Goal: Transaction & Acquisition: Subscribe to service/newsletter

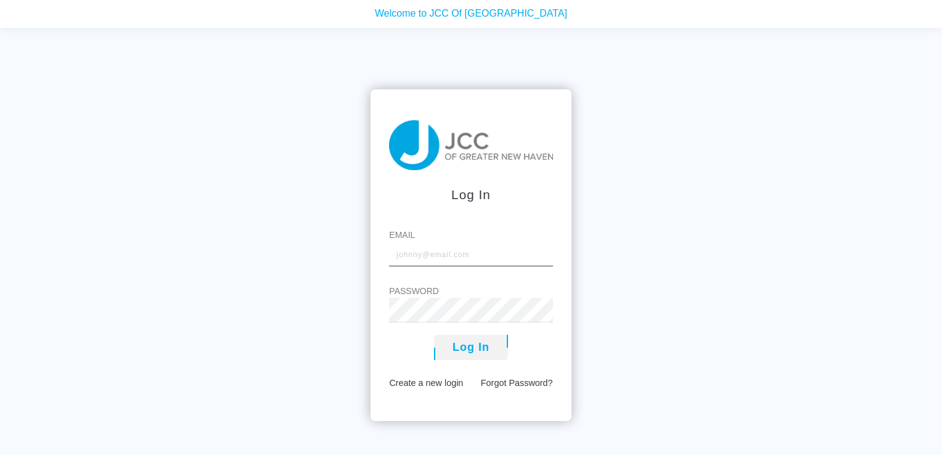
click at [451, 256] on input "Email" at bounding box center [470, 254] width 163 height 25
type input "[PERSON_NAME][EMAIL_ADDRESS][PERSON_NAME][DOMAIN_NAME]"
click at [434, 335] on button "Log In" at bounding box center [471, 347] width 74 height 25
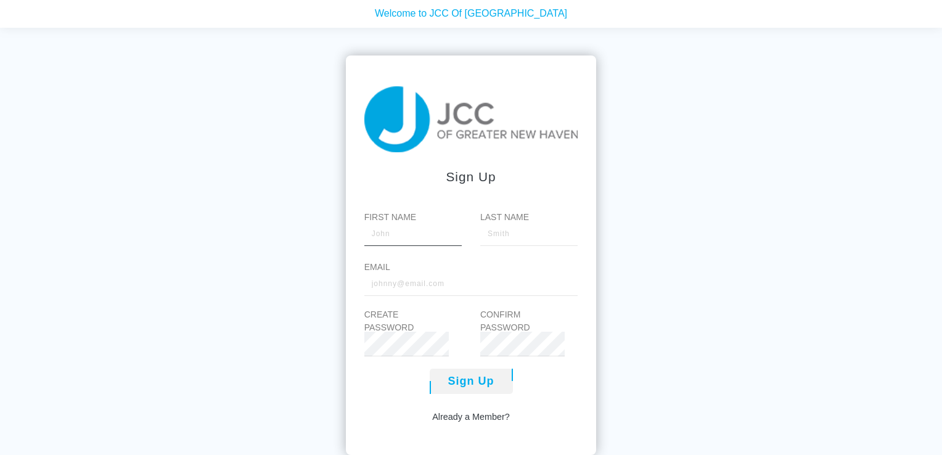
click at [406, 238] on input "First Name" at bounding box center [412, 233] width 97 height 25
type input "[PERSON_NAME]"
type input "[PERSON_NAME][EMAIL_ADDRESS][PERSON_NAME][DOMAIN_NAME]"
click at [460, 399] on div "Sign Up Already a Member?" at bounding box center [471, 396] width 214 height 55
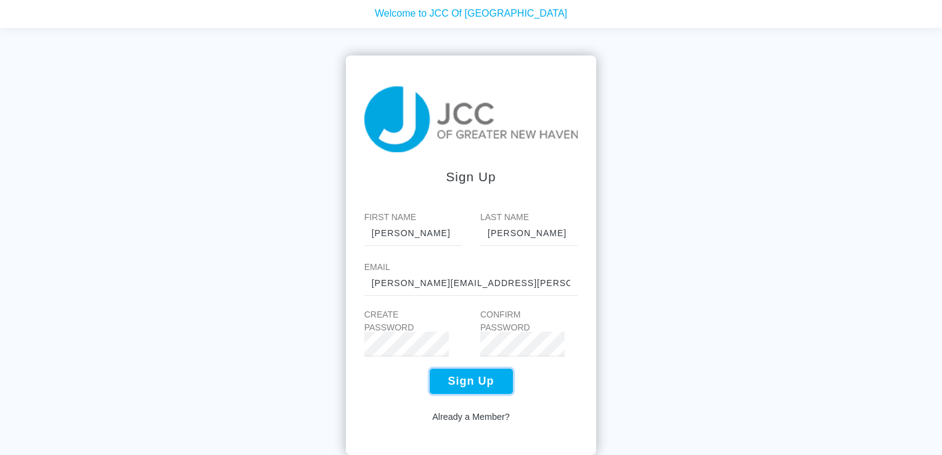
click at [461, 381] on button "Sign Up" at bounding box center [471, 381] width 83 height 25
